Goal: Task Accomplishment & Management: Complete application form

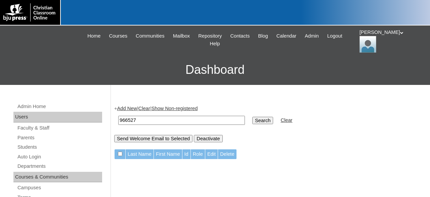
drag, startPoint x: 159, startPoint y: 119, endPoint x: 55, endPoint y: 121, distance: 103.2
click at [118, 120] on input "966527" at bounding box center [181, 120] width 127 height 9
click at [29, 138] on link "Parents" at bounding box center [59, 138] width 85 height 8
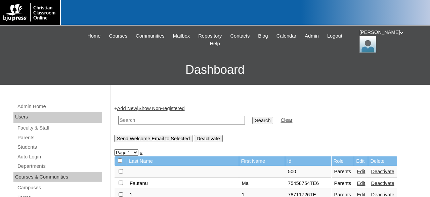
click at [164, 122] on input "text" at bounding box center [181, 120] width 127 height 9
type input "966527"
click at [252, 117] on input "Search" at bounding box center [262, 120] width 21 height 7
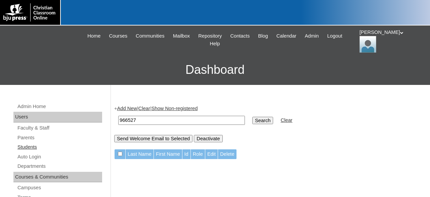
click at [25, 145] on link "Students" at bounding box center [59, 147] width 85 height 8
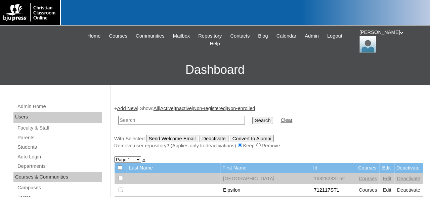
drag, startPoint x: 152, startPoint y: 123, endPoint x: 120, endPoint y: 121, distance: 32.6
click at [119, 122] on input "text" at bounding box center [181, 120] width 127 height 9
type input "966527"
click at [252, 117] on input "Search" at bounding box center [262, 120] width 21 height 7
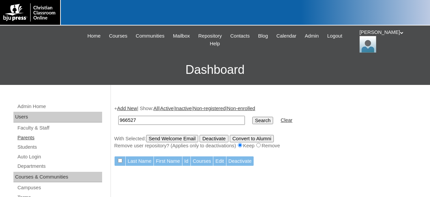
click at [31, 137] on link "Parents" at bounding box center [59, 138] width 85 height 8
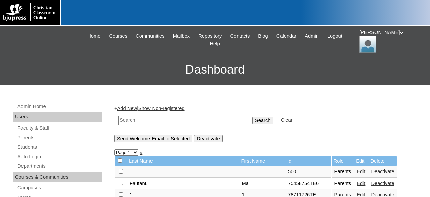
click at [163, 119] on input "text" at bounding box center [181, 120] width 127 height 9
type input "966527"
click at [252, 117] on input "Search" at bounding box center [262, 120] width 21 height 7
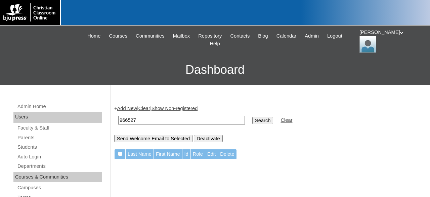
drag, startPoint x: 146, startPoint y: 119, endPoint x: 113, endPoint y: 118, distance: 33.3
click at [118, 118] on input "966527" at bounding box center [181, 120] width 127 height 9
type input "Huston"
click at [252, 117] on input "Search" at bounding box center [262, 120] width 21 height 7
click at [30, 134] on link "Parents" at bounding box center [59, 138] width 85 height 8
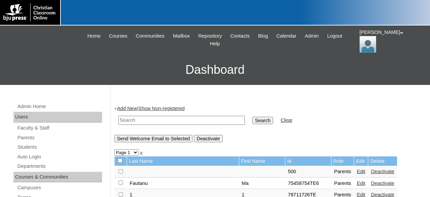
drag, startPoint x: 154, startPoint y: 119, endPoint x: 149, endPoint y: 120, distance: 4.4
click at [154, 119] on input "text" at bounding box center [181, 120] width 127 height 9
type input "Huston"
click at [252, 117] on input "Search" at bounding box center [262, 120] width 21 height 7
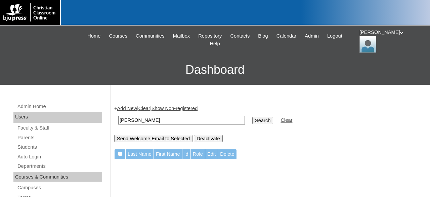
drag, startPoint x: 150, startPoint y: 121, endPoint x: 72, endPoint y: 119, distance: 78.3
click at [118, 119] on input "[PERSON_NAME]" at bounding box center [181, 120] width 127 height 9
click at [170, 118] on input "text" at bounding box center [181, 120] width 127 height 9
click at [30, 136] on link "Parents" at bounding box center [59, 138] width 85 height 8
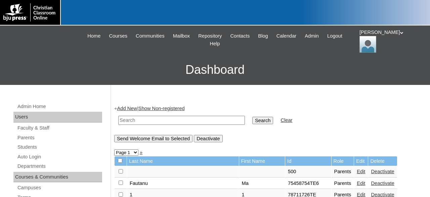
click at [172, 119] on input "text" at bounding box center [181, 120] width 127 height 9
type input "966527"
click at [252, 117] on input "Search" at bounding box center [262, 120] width 21 height 7
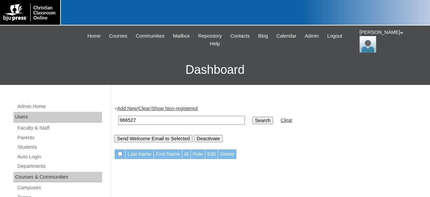
click at [131, 108] on link "Add New" at bounding box center [127, 108] width 20 height 5
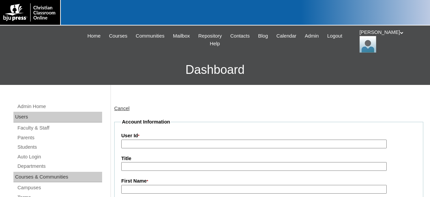
click at [175, 141] on input "User Id *" at bounding box center [253, 144] width 265 height 9
type input "966527TE01"
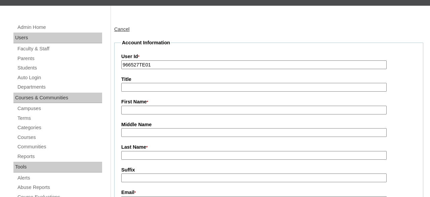
scroll to position [105, 0]
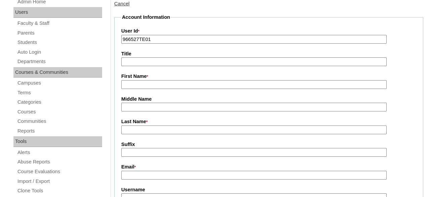
click at [198, 84] on input "First Name *" at bounding box center [253, 84] width 265 height 9
type input "[PERSON_NAME]"
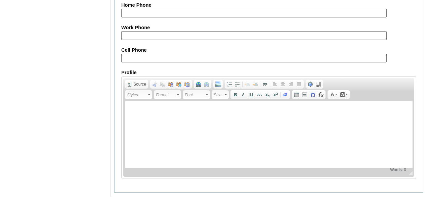
scroll to position [721, 0]
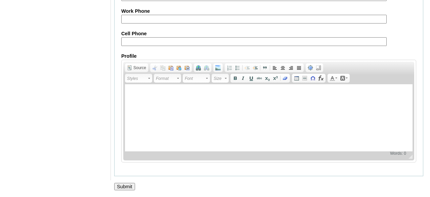
type input "amanda.huston@ccsoly.com"
click at [126, 185] on input "Submit" at bounding box center [124, 186] width 21 height 7
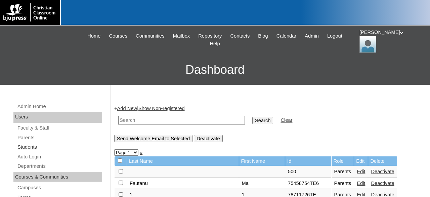
click at [32, 147] on link "Students" at bounding box center [59, 147] width 85 height 8
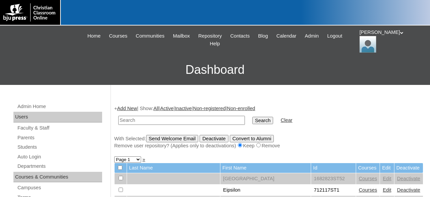
click at [197, 122] on input "text" at bounding box center [181, 120] width 127 height 9
type input "966527"
click at [252, 117] on input "Search" at bounding box center [262, 120] width 21 height 7
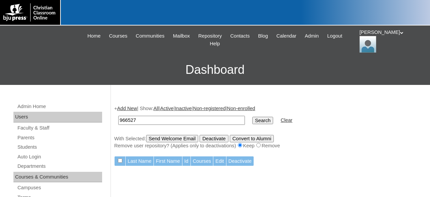
click at [135, 108] on link "Add New" at bounding box center [127, 108] width 20 height 5
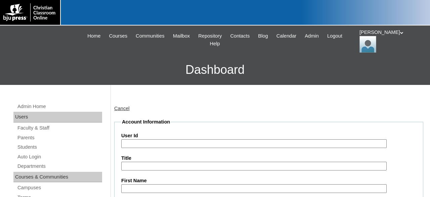
click at [155, 141] on input "User Id" at bounding box center [253, 143] width 265 height 9
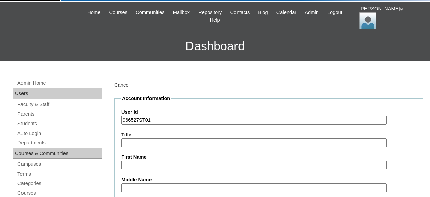
scroll to position [70, 0]
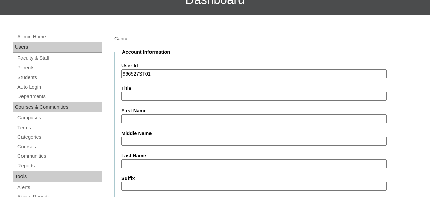
type input "966527ST01"
click at [182, 117] on input "First Name" at bounding box center [253, 119] width 265 height 9
type input "Levi"
type input "Gibbs"
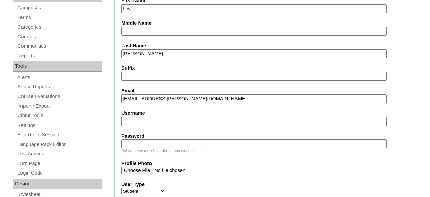
type input "levi.gibbs@ccsoly.com"
click at [169, 122] on input "Username" at bounding box center [253, 121] width 265 height 9
type input "l"
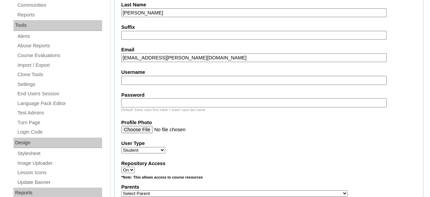
scroll to position [250, 0]
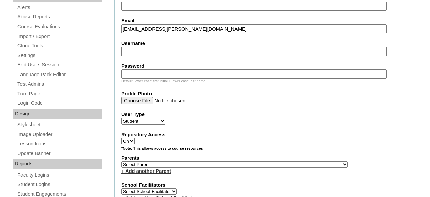
select select "37376"
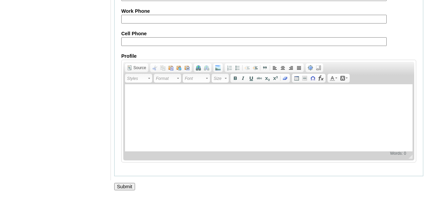
scroll to position [842, 0]
click at [125, 186] on input "Submit" at bounding box center [124, 186] width 21 height 7
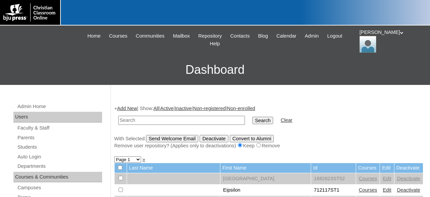
click at [158, 121] on input "text" at bounding box center [181, 120] width 127 height 9
type input "966527"
click at [252, 117] on input "Search" at bounding box center [262, 120] width 21 height 7
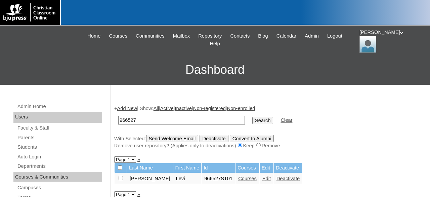
drag, startPoint x: 149, startPoint y: 121, endPoint x: 99, endPoint y: 117, distance: 49.8
click at [118, 117] on input "966527" at bounding box center [181, 120] width 127 height 9
click at [238, 180] on link "Courses" at bounding box center [247, 178] width 18 height 5
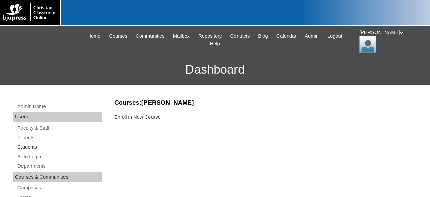
click at [35, 147] on link "Students" at bounding box center [59, 147] width 85 height 8
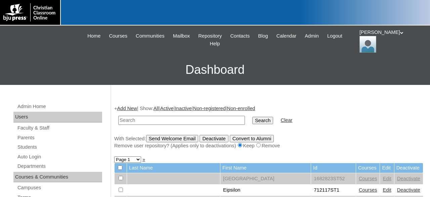
click at [183, 120] on input "text" at bounding box center [181, 120] width 127 height 9
type input "966527"
click at [252, 117] on input "Search" at bounding box center [262, 120] width 21 height 7
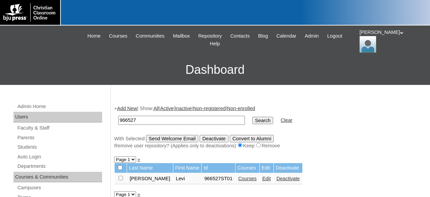
click at [238, 181] on link "Courses" at bounding box center [247, 178] width 18 height 5
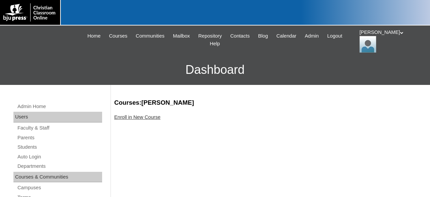
click at [140, 117] on link "Enroll in New Course" at bounding box center [137, 117] width 46 height 5
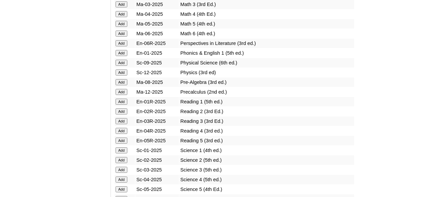
scroll to position [873, 0]
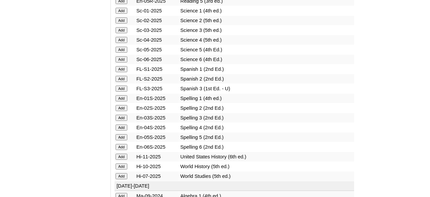
click at [123, 82] on input "Add" at bounding box center [122, 79] width 12 height 6
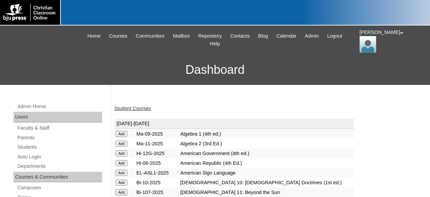
click at [143, 109] on link "Student Courses" at bounding box center [132, 108] width 37 height 5
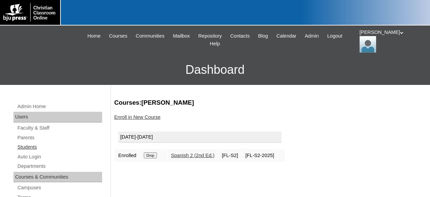
click at [35, 146] on link "Students" at bounding box center [59, 147] width 85 height 8
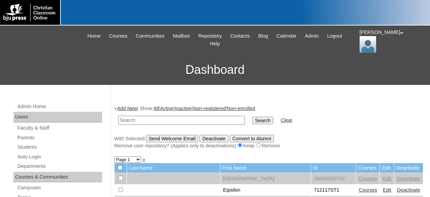
click at [186, 119] on input "text" at bounding box center [181, 120] width 127 height 9
type input "966527"
click at [252, 117] on input "Search" at bounding box center [262, 120] width 21 height 7
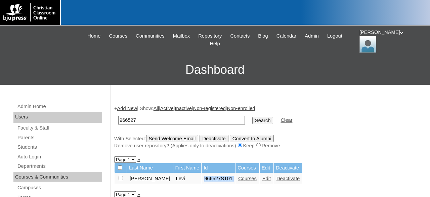
drag, startPoint x: 188, startPoint y: 180, endPoint x: 219, endPoint y: 180, distance: 31.2
click at [219, 180] on tr "[PERSON_NAME] 966527ST01 Courses Edit Deactivate" at bounding box center [209, 178] width 188 height 11
copy tr "966527ST01"
click at [132, 107] on link "Add New" at bounding box center [127, 108] width 20 height 5
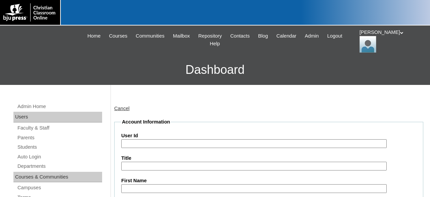
click at [158, 144] on input "User Id" at bounding box center [253, 143] width 265 height 9
paste input "966527ST01"
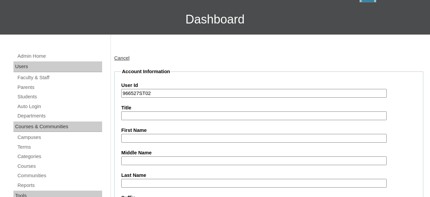
scroll to position [70, 0]
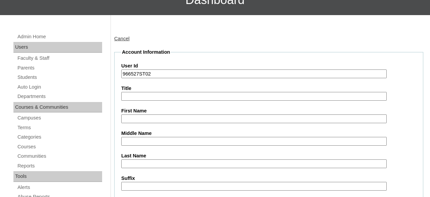
type input "966527ST02"
click at [178, 119] on input "First Name" at bounding box center [253, 119] width 265 height 9
drag, startPoint x: 169, startPoint y: 117, endPoint x: 140, endPoint y: 120, distance: 29.3
click at [140, 120] on input "Charles Colyar" at bounding box center [253, 119] width 265 height 9
type input "Charles"
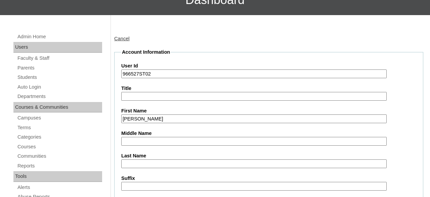
click at [133, 164] on input "Last Name" at bounding box center [253, 164] width 265 height 9
type input "c"
type input "Colyar"
drag, startPoint x: 146, startPoint y: 77, endPoint x: 94, endPoint y: 79, distance: 51.8
click at [121, 78] on input "966527ST02" at bounding box center [253, 74] width 265 height 9
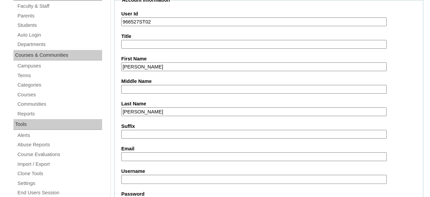
scroll to position [140, 0]
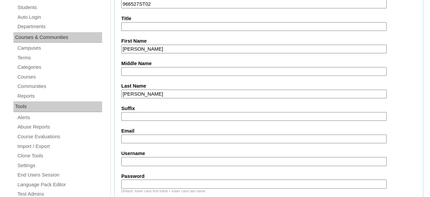
click at [162, 139] on input "Email" at bounding box center [253, 139] width 265 height 9
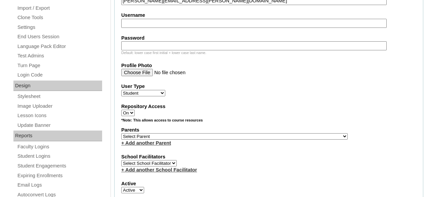
scroll to position [280, 0]
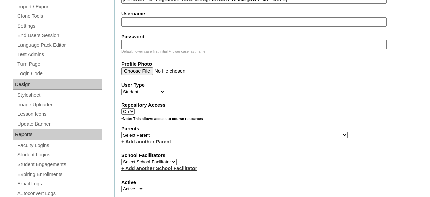
type input "charles.colyar@ccsoly.com"
select select "37376"
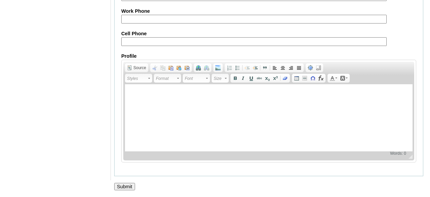
scroll to position [842, 0]
click at [127, 183] on input "Submit" at bounding box center [124, 186] width 21 height 7
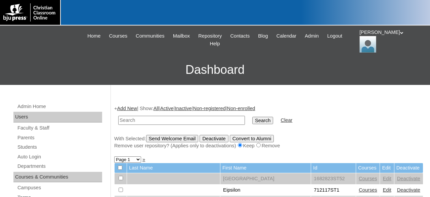
click at [168, 120] on input "text" at bounding box center [181, 120] width 127 height 9
type input "966527ST02"
click at [252, 117] on input "Search" at bounding box center [262, 120] width 21 height 7
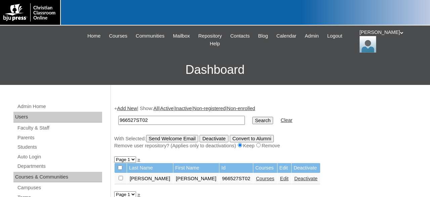
click at [256, 180] on link "Courses" at bounding box center [265, 178] width 18 height 5
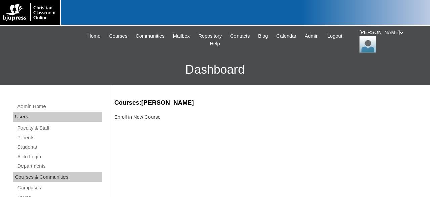
click at [147, 118] on link "Enroll in New Course" at bounding box center [137, 117] width 46 height 5
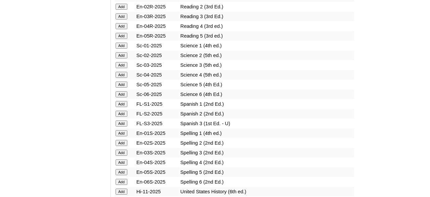
scroll to position [908, 0]
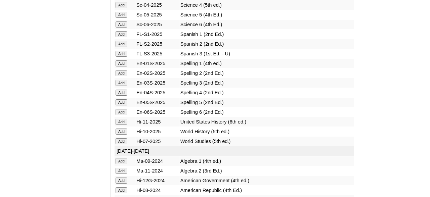
click at [123, 37] on input "Add" at bounding box center [122, 34] width 12 height 6
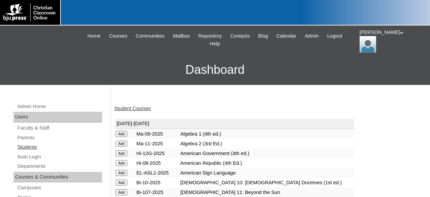
click at [28, 146] on link "Students" at bounding box center [59, 147] width 85 height 8
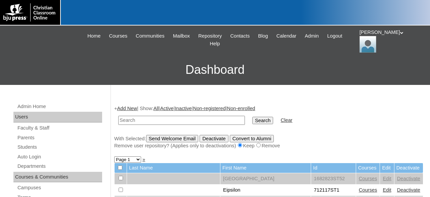
click at [130, 108] on link "Add New" at bounding box center [127, 108] width 20 height 5
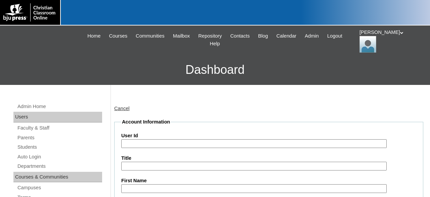
click at [154, 141] on input "User Id" at bounding box center [253, 143] width 265 height 9
paste input "966527ST02"
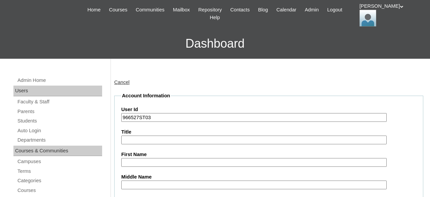
scroll to position [70, 0]
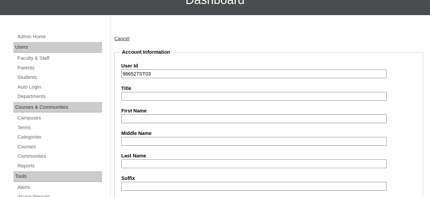
drag, startPoint x: 158, startPoint y: 72, endPoint x: 97, endPoint y: 72, distance: 61.5
click at [121, 72] on input "966527ST03" at bounding box center [253, 74] width 265 height 9
type input "966527ST03"
click at [153, 117] on input "First Name" at bounding box center [253, 119] width 265 height 9
type input "Henry"
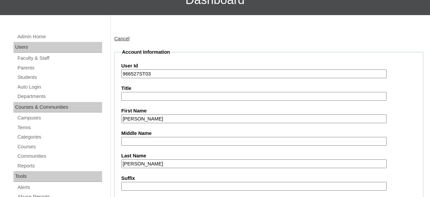
type input "Schmeling"
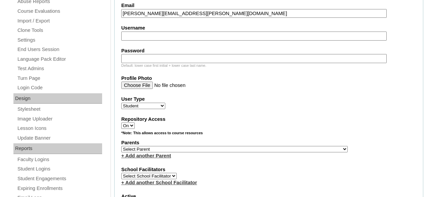
scroll to position [285, 0]
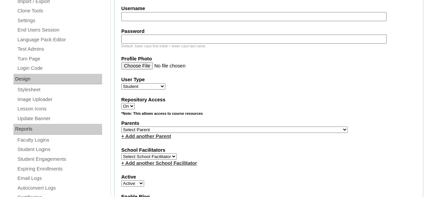
type input "henry.schmeling@ccsoly.com"
select select "37376"
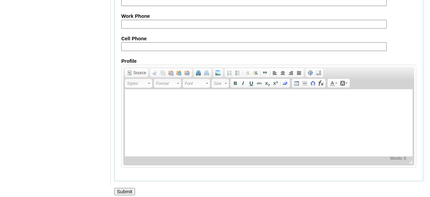
scroll to position [838, 0]
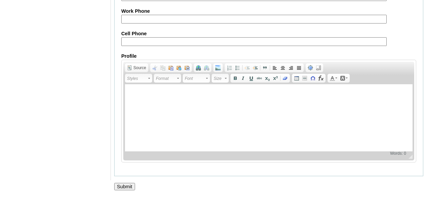
click at [125, 188] on input "Submit" at bounding box center [124, 186] width 21 height 7
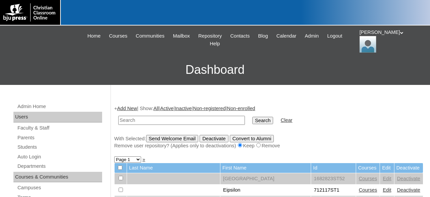
click at [180, 120] on input "text" at bounding box center [181, 120] width 127 height 9
type input "966527ST03"
click at [252, 117] on input "Search" at bounding box center [262, 120] width 21 height 7
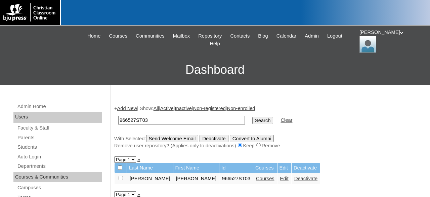
click at [256, 181] on link "Courses" at bounding box center [265, 178] width 18 height 5
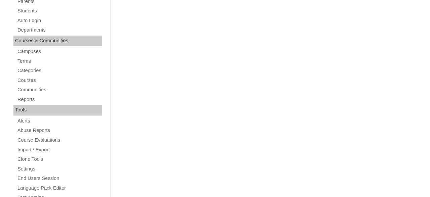
scroll to position [35, 0]
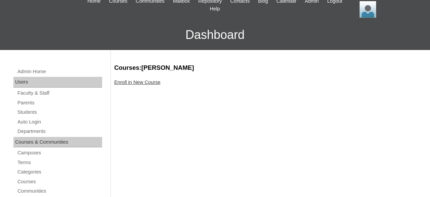
click at [137, 84] on link "Enroll in New Course" at bounding box center [137, 82] width 46 height 5
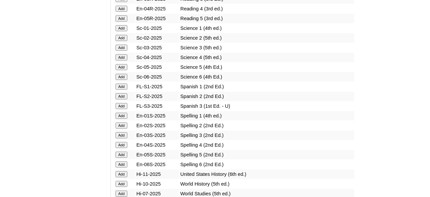
scroll to position [839, 0]
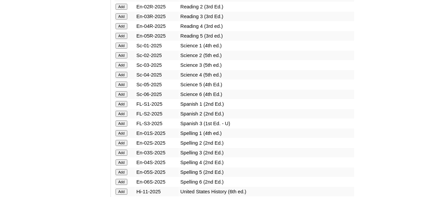
click at [118, 117] on input "Add" at bounding box center [122, 114] width 12 height 6
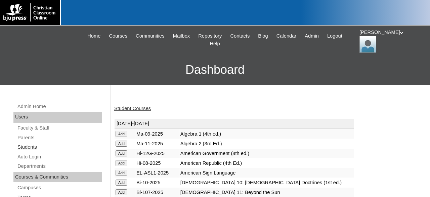
click at [29, 145] on link "Students" at bounding box center [59, 147] width 85 height 8
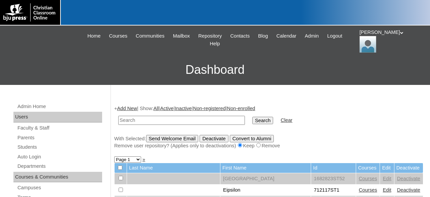
click at [157, 121] on input "text" at bounding box center [181, 120] width 127 height 9
type input "9"
click at [133, 108] on link "Add New" at bounding box center [127, 108] width 20 height 5
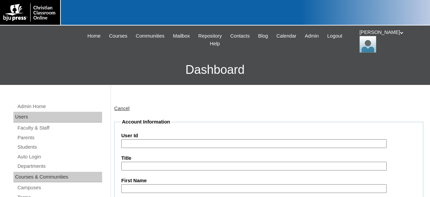
click at [154, 142] on input "User Id" at bounding box center [253, 143] width 265 height 9
paste input "966527ST03"
type input "966527ST04966527ST03"
paste input "966527ST03"
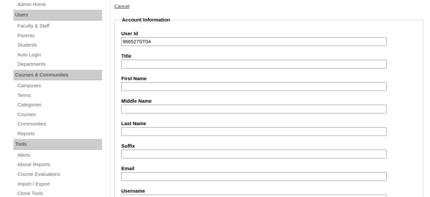
scroll to position [105, 0]
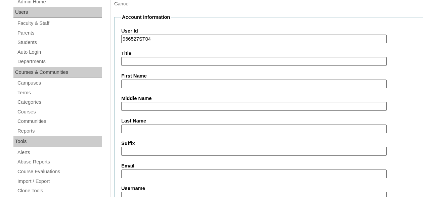
type input "966527ST04"
click at [182, 85] on input "First Name" at bounding box center [253, 84] width 265 height 9
type input "[PERSON_NAME]"
type input "Yerger"
click at [157, 172] on input "Email" at bounding box center [253, 174] width 265 height 9
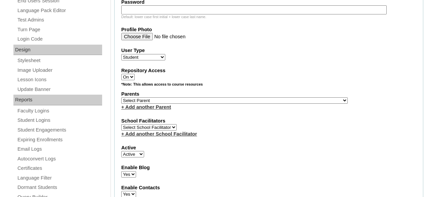
scroll to position [314, 0]
type input "sophie.yerger@ccsoly.com"
select select "37376"
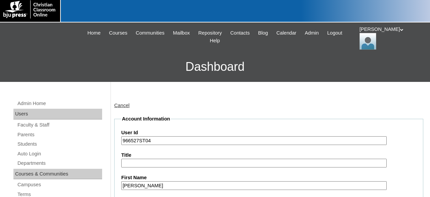
scroll to position [0, 0]
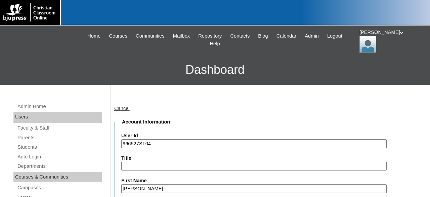
drag, startPoint x: 152, startPoint y: 142, endPoint x: 103, endPoint y: 138, distance: 48.2
click at [121, 139] on input "966527ST04" at bounding box center [253, 143] width 265 height 9
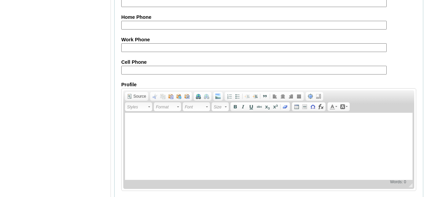
scroll to position [842, 0]
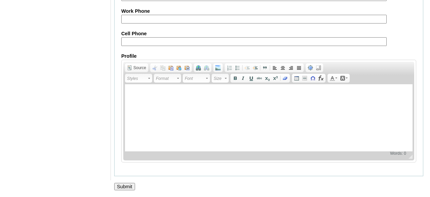
click at [127, 184] on input "Submit" at bounding box center [124, 186] width 21 height 7
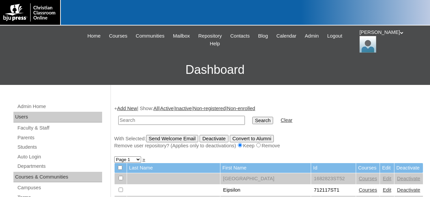
click at [168, 121] on input "text" at bounding box center [181, 120] width 127 height 9
click at [252, 117] on input "Search" at bounding box center [262, 120] width 21 height 7
type input "966527ST04."
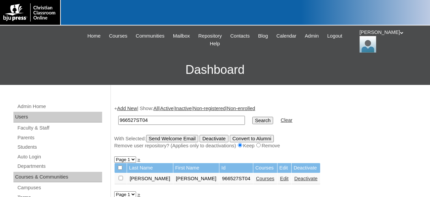
click at [256, 181] on link "Courses" at bounding box center [265, 178] width 18 height 5
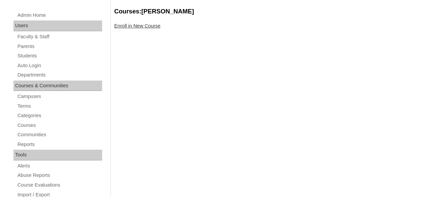
scroll to position [105, 0]
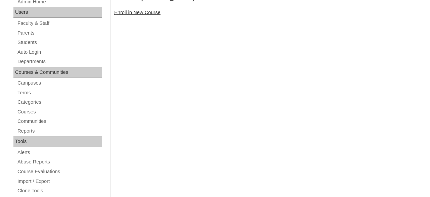
click at [140, 12] on link "Enroll in New Course" at bounding box center [137, 12] width 46 height 5
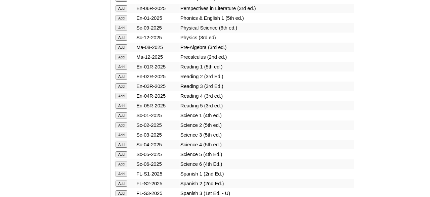
scroll to position [839, 0]
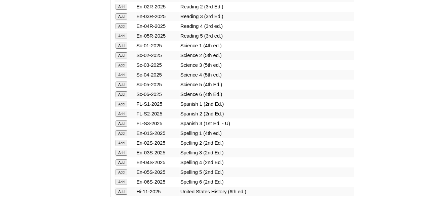
click at [117, 107] on input "Add" at bounding box center [122, 104] width 12 height 6
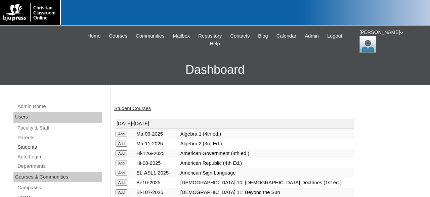
click at [31, 145] on link "Students" at bounding box center [59, 147] width 85 height 8
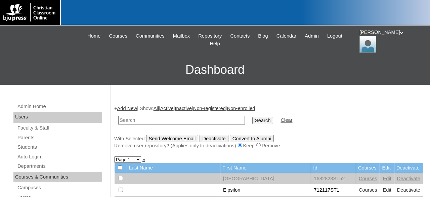
click at [134, 108] on link "Add New" at bounding box center [127, 108] width 20 height 5
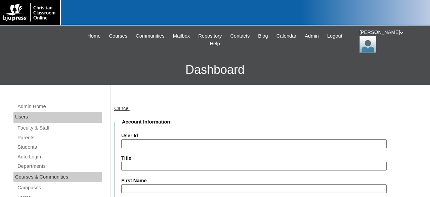
click at [185, 143] on input "User Id" at bounding box center [253, 143] width 265 height 9
paste input "966527ST04"
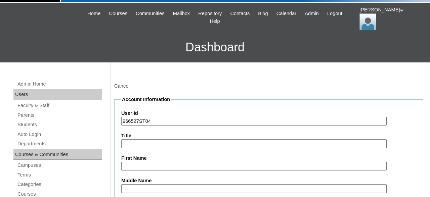
scroll to position [35, 0]
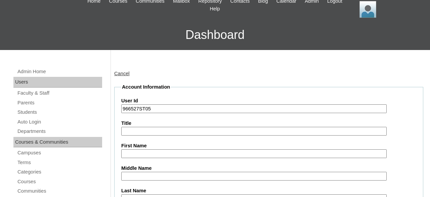
type input "966527ST05"
click at [151, 153] on input "First Name" at bounding box center [253, 153] width 265 height 9
type input "Marshal"
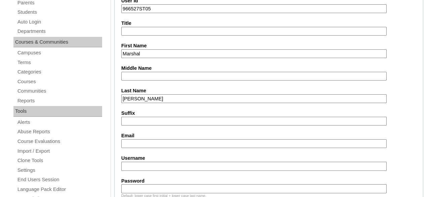
type input "[PERSON_NAME]"
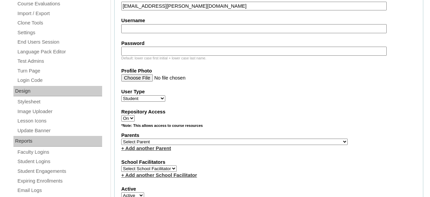
scroll to position [275, 0]
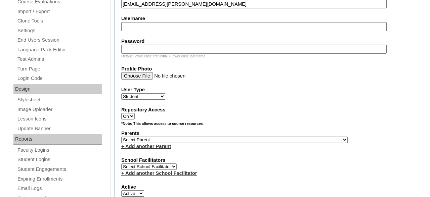
type input "marshal.casto@ccsoly.com"
select select "37376"
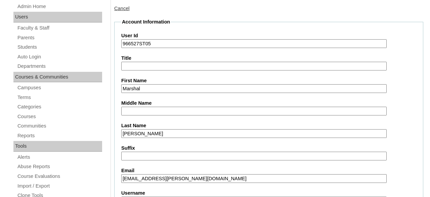
scroll to position [0, 0]
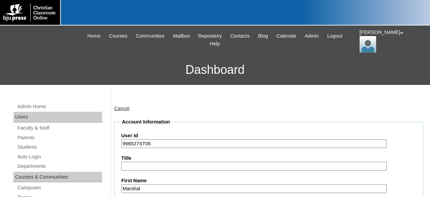
drag, startPoint x: 160, startPoint y: 145, endPoint x: 124, endPoint y: 144, distance: 36.0
click at [124, 144] on input "966527ST05" at bounding box center [253, 143] width 265 height 9
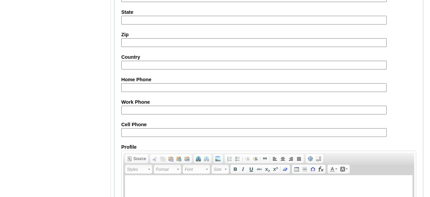
scroll to position [842, 0]
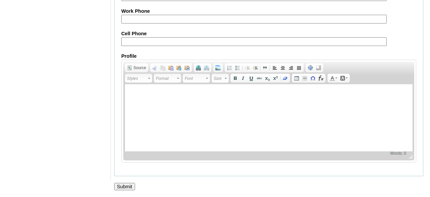
click at [123, 186] on input "Submit" at bounding box center [124, 186] width 21 height 7
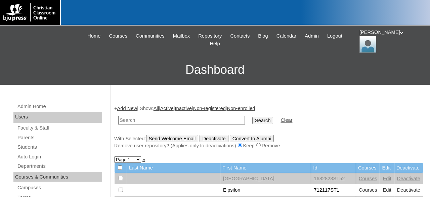
click at [174, 121] on input "text" at bounding box center [181, 120] width 127 height 9
type input "966527ST05"
click at [252, 117] on input "Search" at bounding box center [262, 120] width 21 height 7
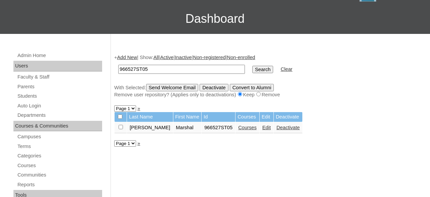
scroll to position [70, 0]
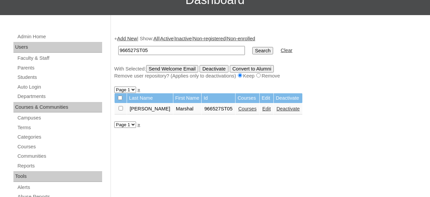
click at [238, 112] on link "Courses" at bounding box center [247, 108] width 18 height 5
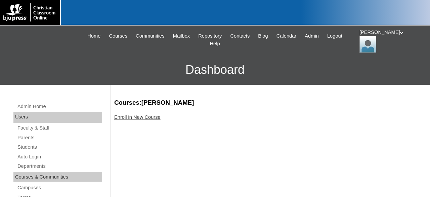
click at [144, 115] on link "Enroll in New Course" at bounding box center [137, 117] width 46 height 5
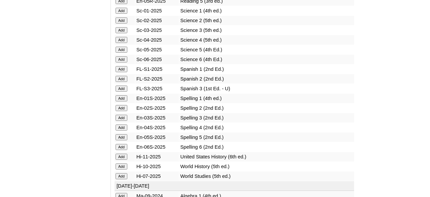
scroll to position [943, 0]
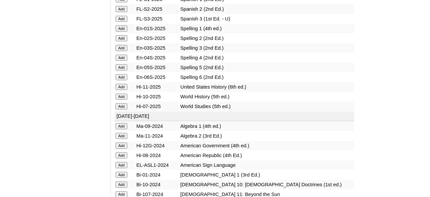
click at [121, 12] on input "Add" at bounding box center [122, 9] width 12 height 6
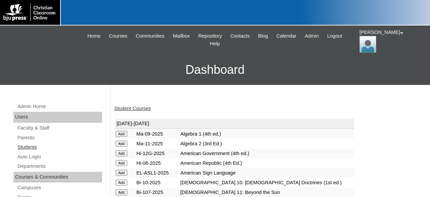
click at [33, 145] on link "Students" at bounding box center [59, 147] width 85 height 8
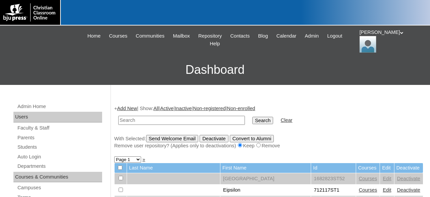
click at [126, 107] on link "Add New" at bounding box center [127, 108] width 20 height 5
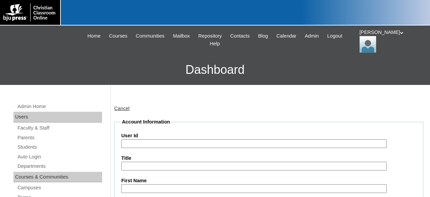
click at [183, 141] on input "User Id" at bounding box center [253, 143] width 265 height 9
paste input "966527ST05"
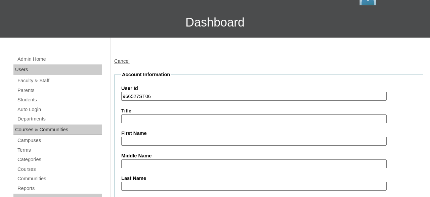
scroll to position [105, 0]
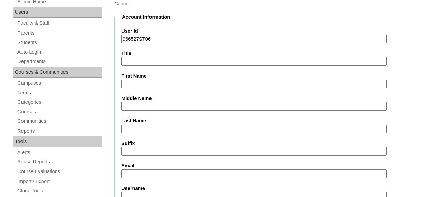
type input "966527ST06"
click at [174, 80] on input "First Name" at bounding box center [253, 84] width 265 height 9
type input "[PERSON_NAME]"
click at [136, 129] on input "Camright" at bounding box center [253, 129] width 265 height 9
type input "[PERSON_NAME]"
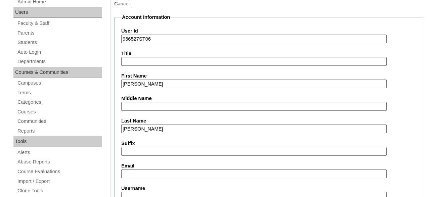
click at [152, 173] on input "Email" at bounding box center [253, 174] width 265 height 9
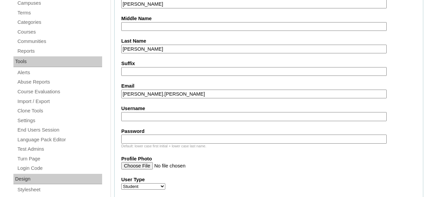
scroll to position [210, 0]
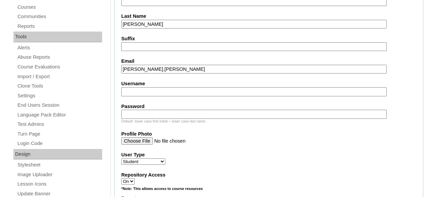
click at [181, 68] on input "[PERSON_NAME].[PERSON_NAME]" at bounding box center [253, 69] width 265 height 9
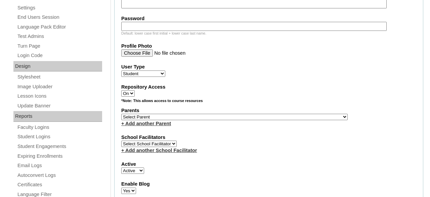
scroll to position [314, 0]
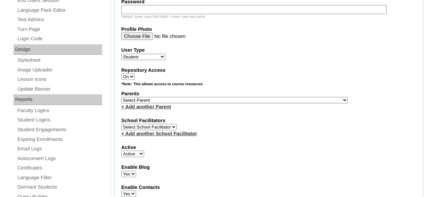
type input "[PERSON_NAME][EMAIL_ADDRESS][PERSON_NAME][DOMAIN_NAME]"
select select "37376"
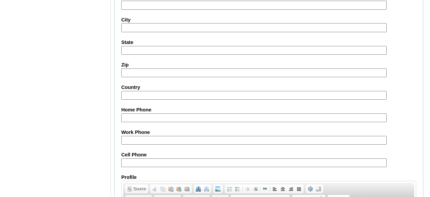
scroll to position [842, 0]
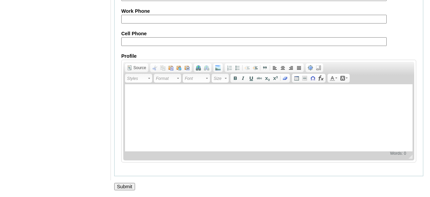
click at [127, 187] on input "Submit" at bounding box center [124, 186] width 21 height 7
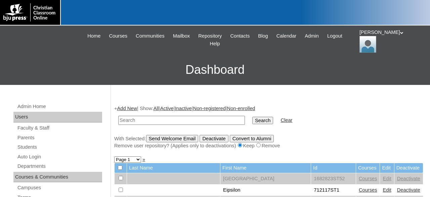
click at [159, 119] on input "text" at bounding box center [181, 120] width 127 height 9
type input "966527ST06"
click at [252, 117] on input "Search" at bounding box center [262, 120] width 21 height 7
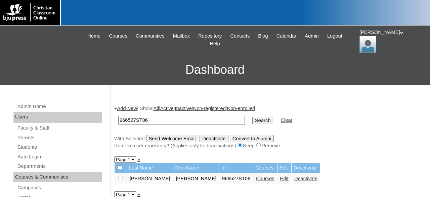
click at [256, 181] on link "Courses" at bounding box center [265, 178] width 18 height 5
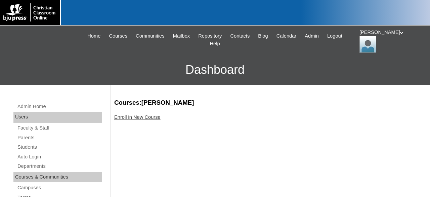
click at [138, 117] on link "Enroll in New Course" at bounding box center [137, 117] width 46 height 5
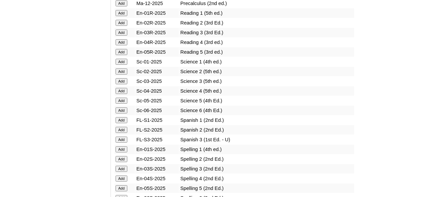
scroll to position [839, 0]
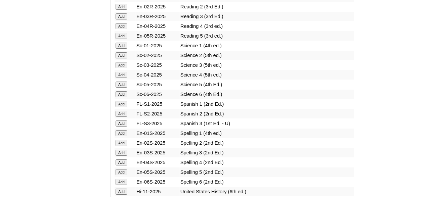
click at [122, 117] on input "Add" at bounding box center [122, 114] width 12 height 6
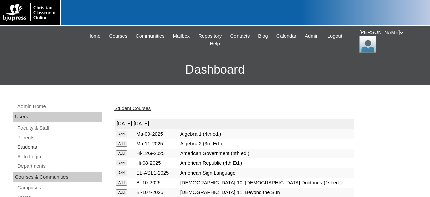
click at [34, 147] on link "Students" at bounding box center [59, 147] width 85 height 8
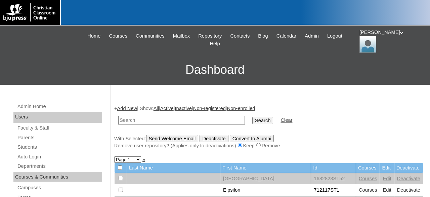
click at [131, 106] on link "Add New" at bounding box center [127, 108] width 20 height 5
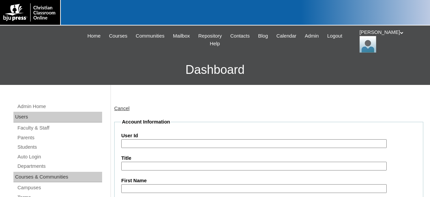
click at [186, 143] on input "User Id" at bounding box center [253, 143] width 265 height 9
paste input "966527ST06"
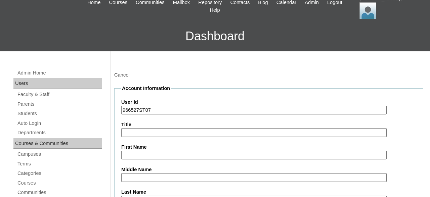
scroll to position [70, 0]
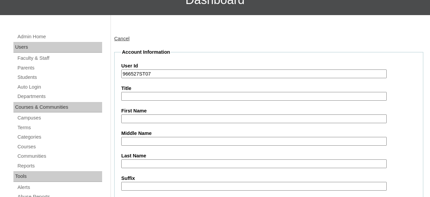
type input "966527ST07"
click at [184, 119] on input "First Name" at bounding box center [253, 119] width 265 height 9
type input "Rose"
type input "[PERSON_NAME]"
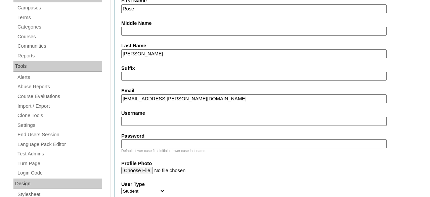
type input "[EMAIL_ADDRESS][PERSON_NAME][DOMAIN_NAME]"
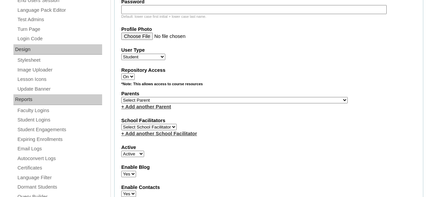
scroll to position [320, 0]
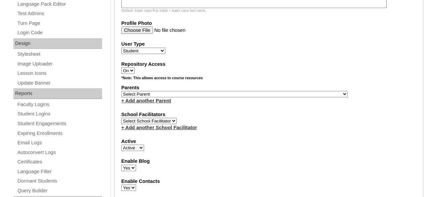
select select "37376"
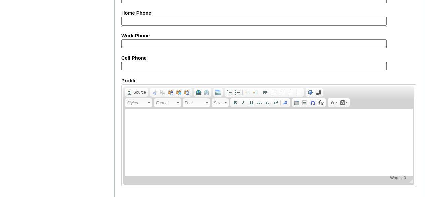
scroll to position [842, 0]
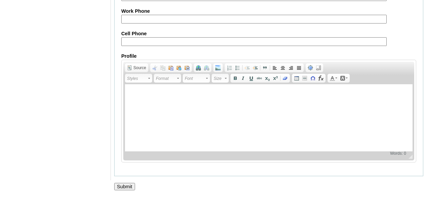
click at [125, 185] on input "Submit" at bounding box center [124, 186] width 21 height 7
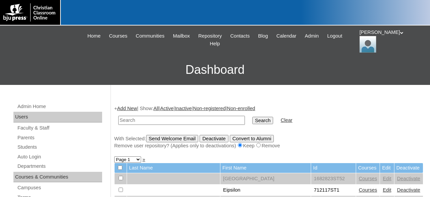
click at [168, 123] on input "text" at bounding box center [181, 120] width 127 height 9
type input "966527ST07"
click at [252, 121] on input "Search" at bounding box center [262, 120] width 21 height 7
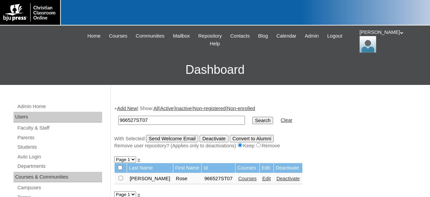
click at [238, 181] on link "Courses" at bounding box center [247, 178] width 18 height 5
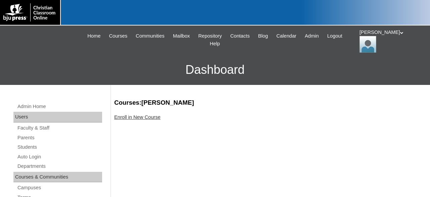
click at [138, 118] on link "Enroll in New Course" at bounding box center [137, 117] width 46 height 5
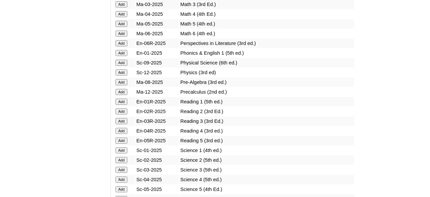
scroll to position [873, 0]
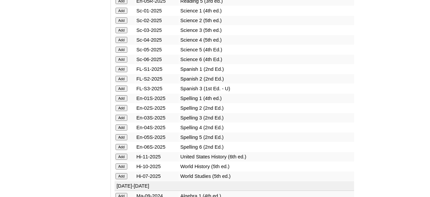
click at [118, 82] on input "Add" at bounding box center [122, 79] width 12 height 6
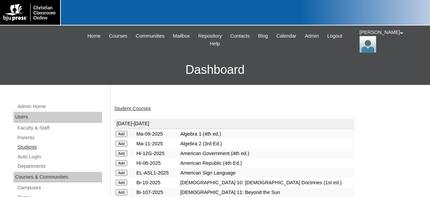
click at [31, 147] on link "Students" at bounding box center [59, 147] width 85 height 8
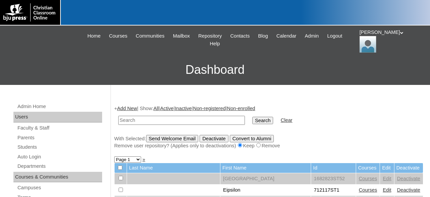
click at [131, 107] on link "Add New" at bounding box center [127, 108] width 20 height 5
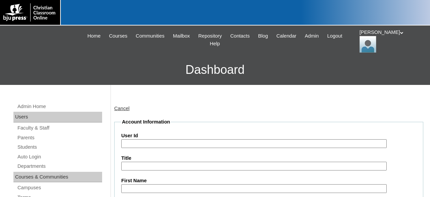
click at [178, 142] on input "User Id" at bounding box center [253, 143] width 265 height 9
paste input "966527ST07"
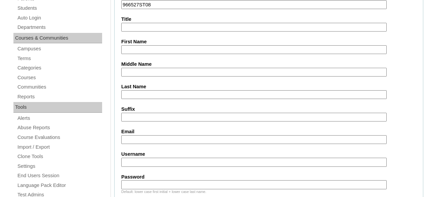
scroll to position [140, 0]
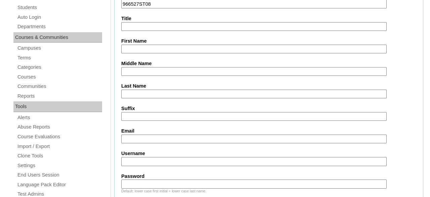
type input "966527ST08"
click at [186, 49] on input "First Name" at bounding box center [253, 49] width 265 height 9
type input "Owen"
type input "Griffith"
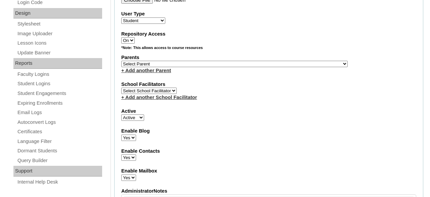
scroll to position [357, 0]
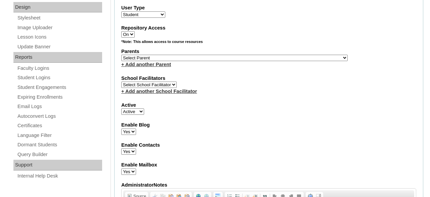
type input "owen.griffith@ccsoly.com"
select select "37376"
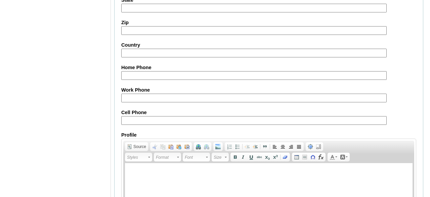
scroll to position [842, 0]
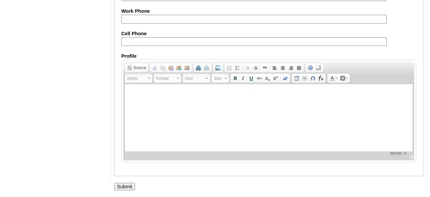
click at [128, 185] on input "Submit" at bounding box center [124, 186] width 21 height 7
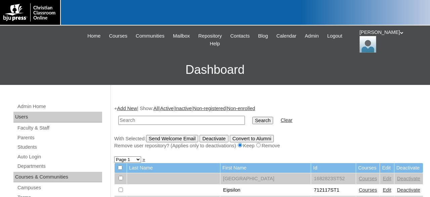
click at [172, 122] on input "text" at bounding box center [181, 120] width 127 height 9
type input "966527ST08"
click at [252, 117] on input "Search" at bounding box center [262, 120] width 21 height 7
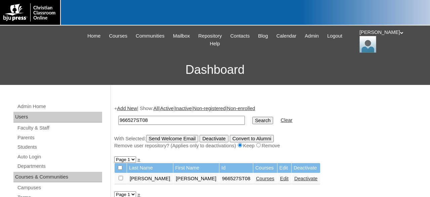
click at [256, 181] on link "Courses" at bounding box center [265, 178] width 18 height 5
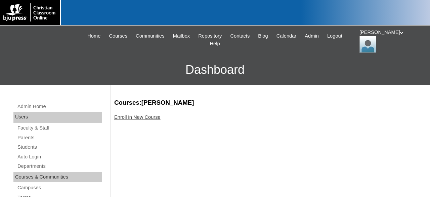
click at [146, 117] on link "Enroll in New Course" at bounding box center [137, 117] width 46 height 5
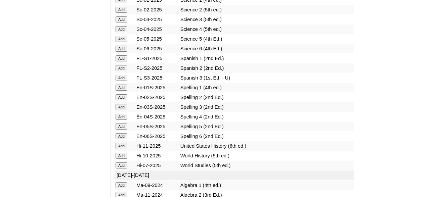
scroll to position [908, 0]
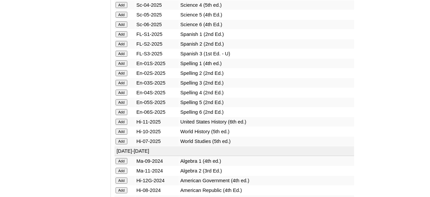
click at [123, 37] on input "Add" at bounding box center [122, 34] width 12 height 6
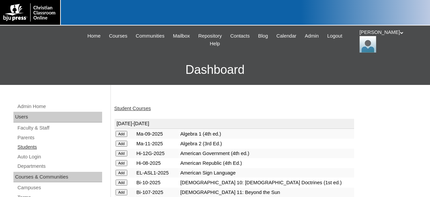
click at [35, 145] on link "Students" at bounding box center [59, 147] width 85 height 8
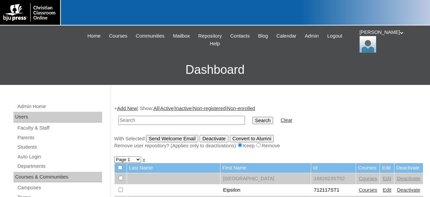
click at [168, 121] on input "text" at bounding box center [181, 120] width 127 height 9
type input "966527"
click at [252, 117] on input "Search" at bounding box center [262, 120] width 21 height 7
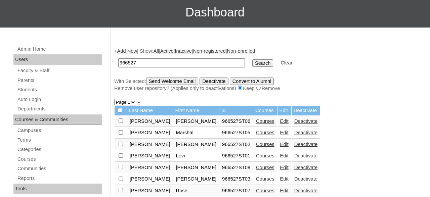
scroll to position [105, 0]
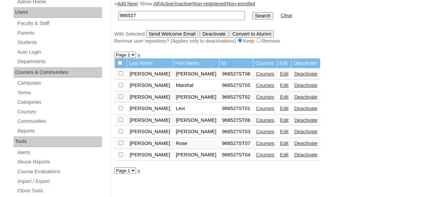
click at [119, 65] on input "checkbox" at bounding box center [120, 63] width 4 height 4
checkbox input "true"
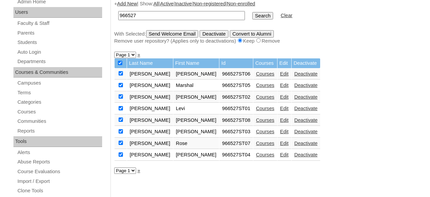
checkbox input "true"
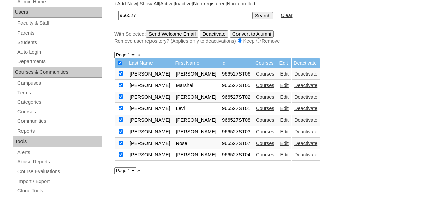
click at [177, 33] on input "Send Welcome Email" at bounding box center [172, 33] width 52 height 7
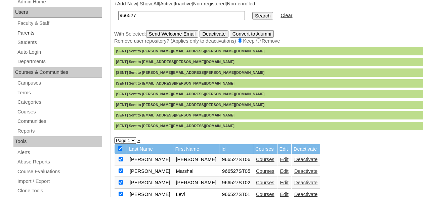
click at [28, 31] on link "Parents" at bounding box center [59, 33] width 85 height 8
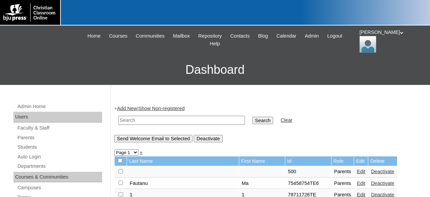
click at [169, 122] on input "text" at bounding box center [181, 120] width 127 height 9
type input "966527"
click at [252, 117] on input "Search" at bounding box center [262, 120] width 21 height 7
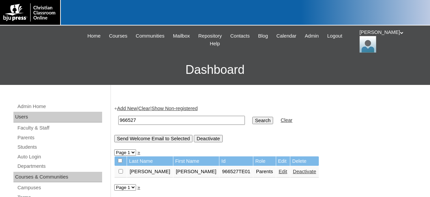
click at [122, 171] on input "checkbox" at bounding box center [121, 171] width 4 height 4
checkbox input "true"
click at [152, 138] on input "Send Welcome Email to Selected" at bounding box center [153, 138] width 78 height 7
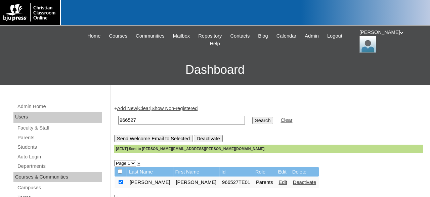
click at [376, 35] on div "[PERSON_NAME] My Profile My Settings Logout" at bounding box center [391, 41] width 64 height 24
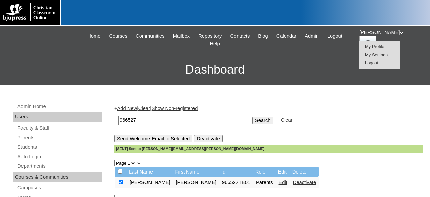
click at [378, 64] on span "Logout" at bounding box center [371, 62] width 13 height 5
